Goal: Task Accomplishment & Management: Manage account settings

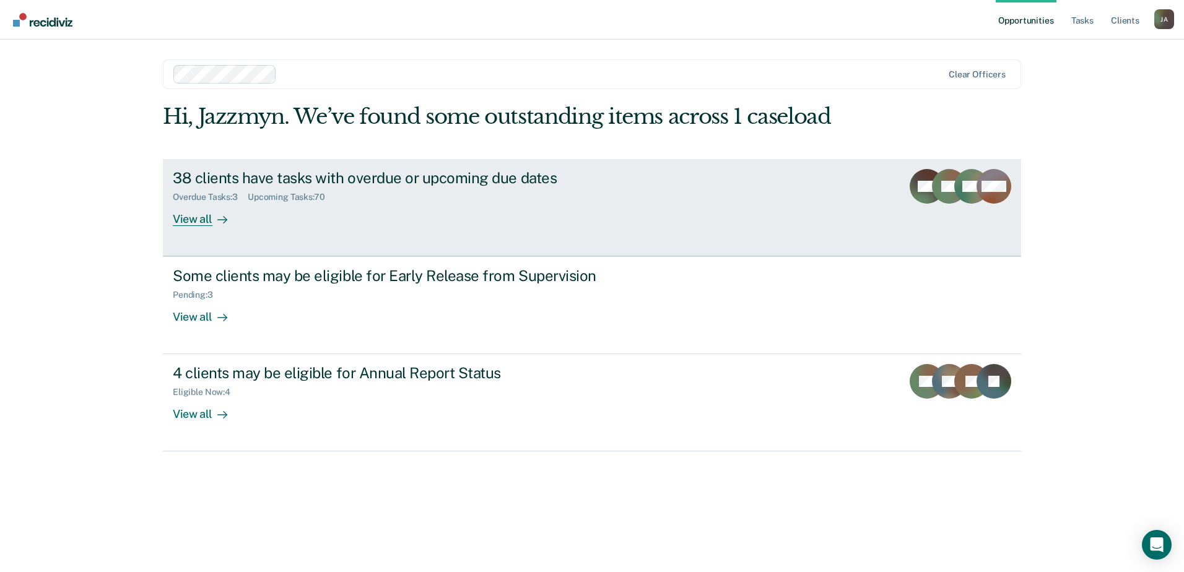
click at [199, 184] on div "38 clients have tasks with overdue or upcoming due dates" at bounding box center [390, 178] width 435 height 18
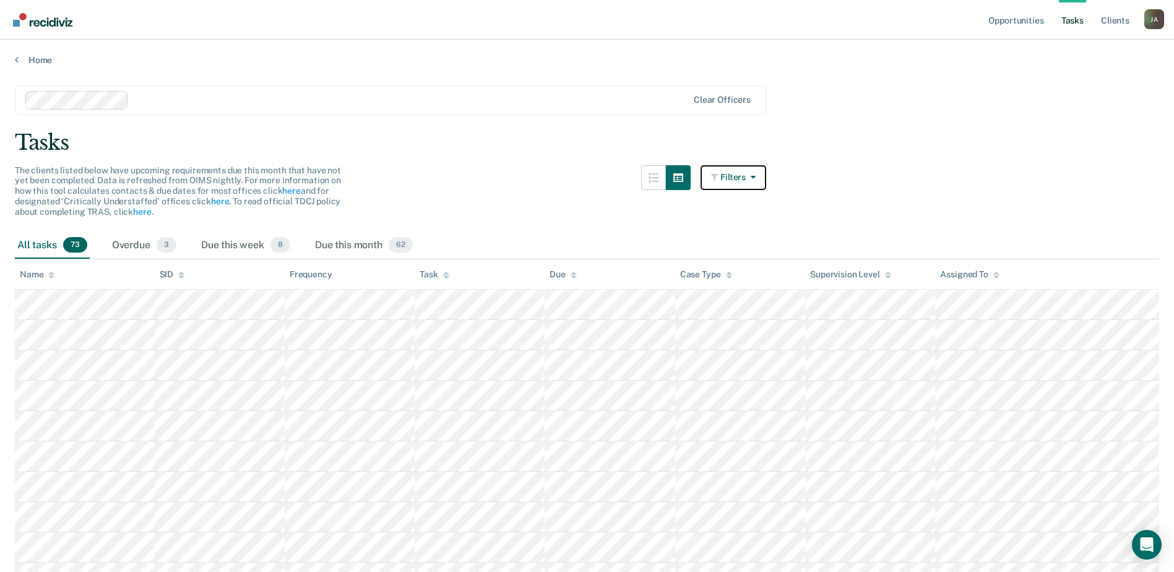
click at [739, 170] on button "Filters" at bounding box center [734, 177] width 66 height 25
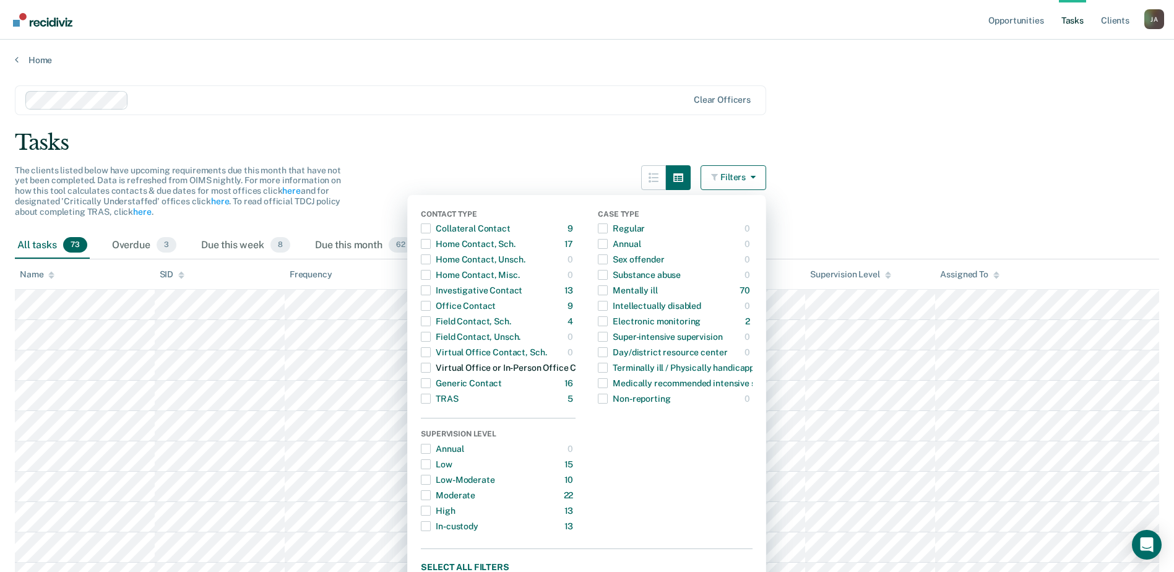
click at [431, 368] on span "button" at bounding box center [426, 368] width 10 height 10
click at [431, 367] on span "button" at bounding box center [426, 368] width 10 height 10
click at [429, 350] on span "button" at bounding box center [426, 352] width 10 height 10
click at [431, 308] on span "button" at bounding box center [426, 306] width 10 height 10
click at [431, 367] on span "button" at bounding box center [426, 368] width 10 height 10
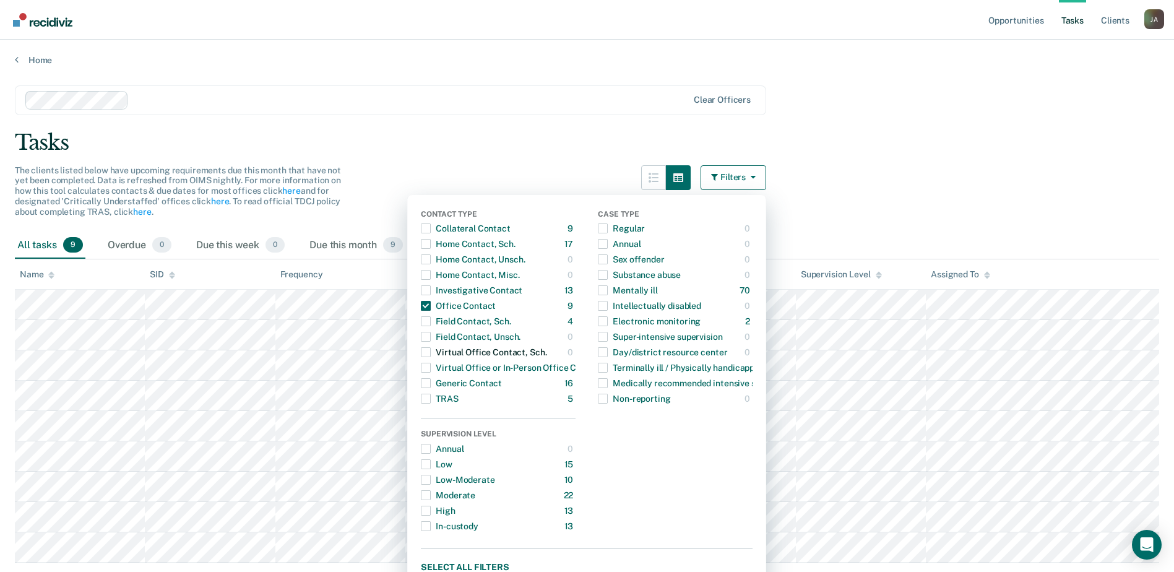
click at [431, 351] on span "button" at bounding box center [426, 352] width 10 height 10
click at [1072, 149] on div "Tasks" at bounding box center [587, 142] width 1145 height 25
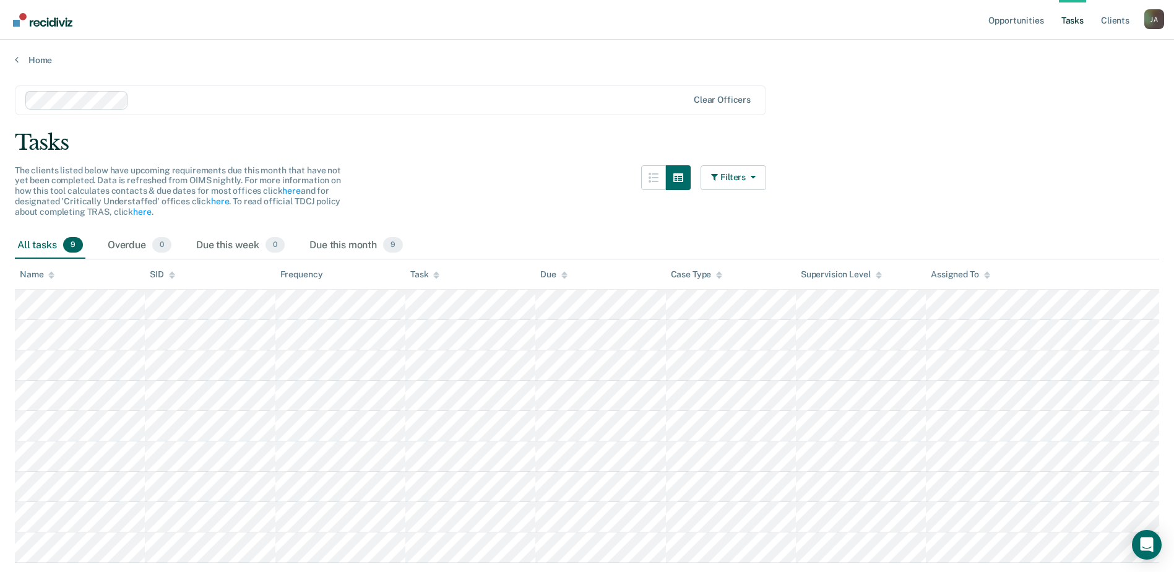
scroll to position [40, 0]
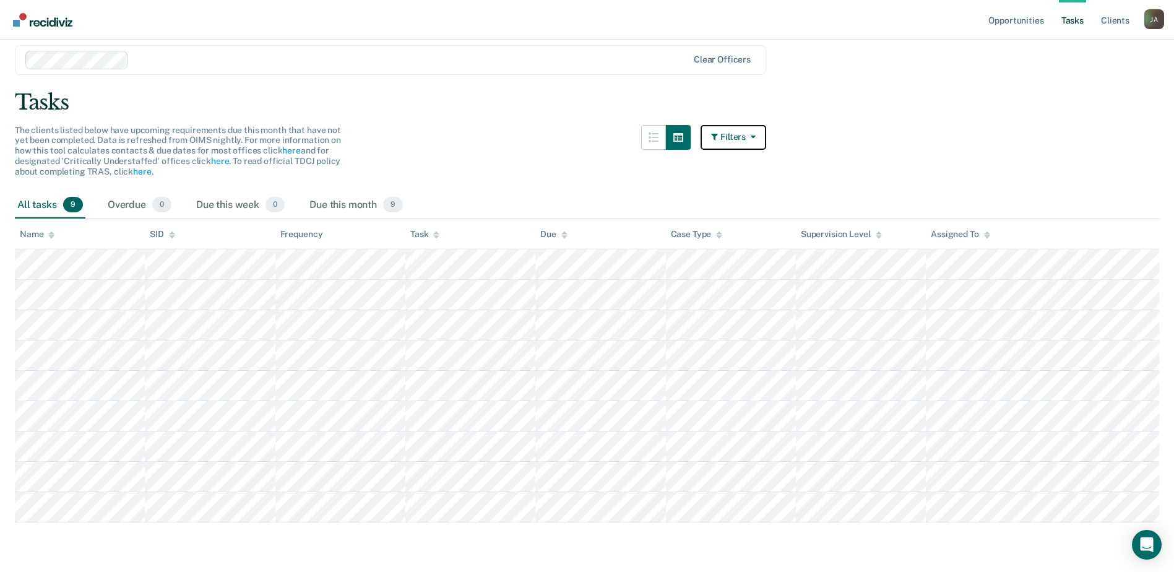
click at [739, 136] on button "Filters" at bounding box center [734, 137] width 66 height 25
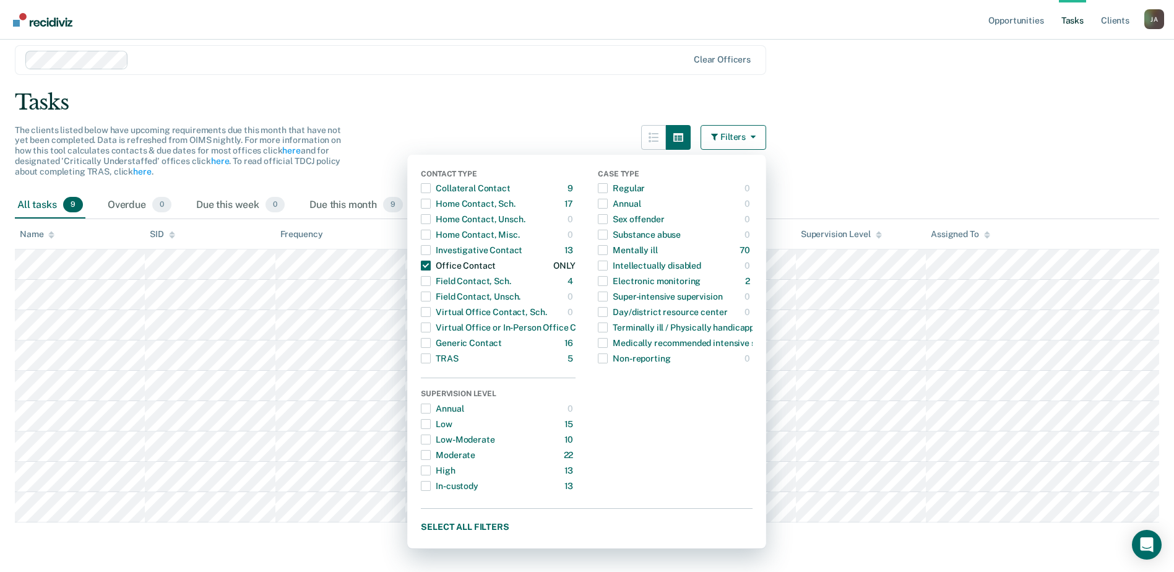
click at [431, 268] on span "button" at bounding box center [426, 266] width 10 height 10
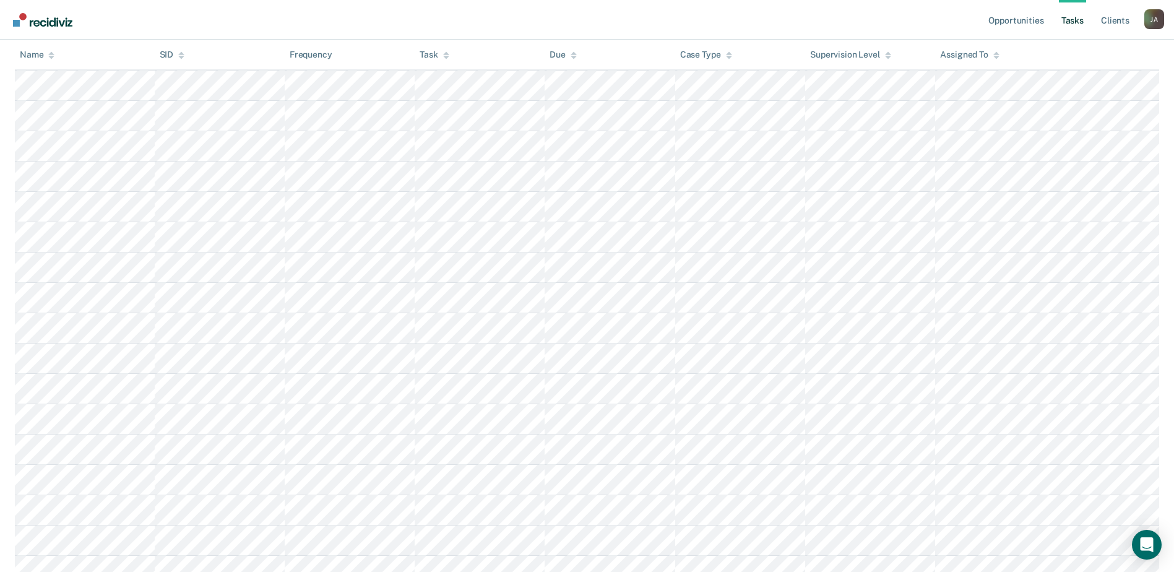
scroll to position [0, 0]
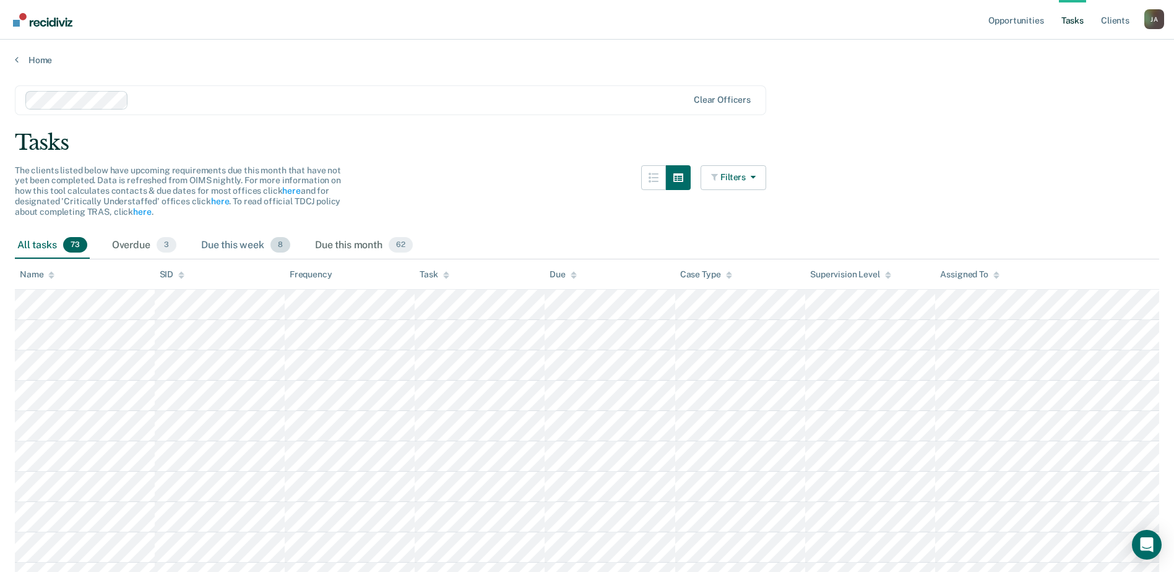
click at [211, 258] on div "Due this week 8" at bounding box center [246, 245] width 94 height 27
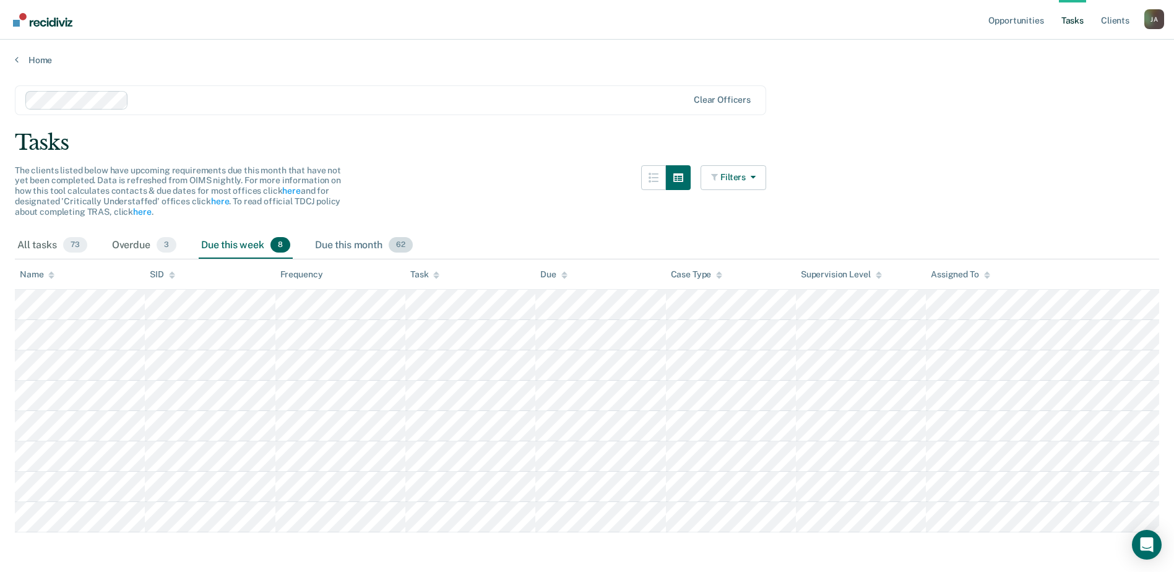
click at [360, 238] on div "Due this month 62" at bounding box center [364, 245] width 103 height 27
